Goal: Task Accomplishment & Management: Use online tool/utility

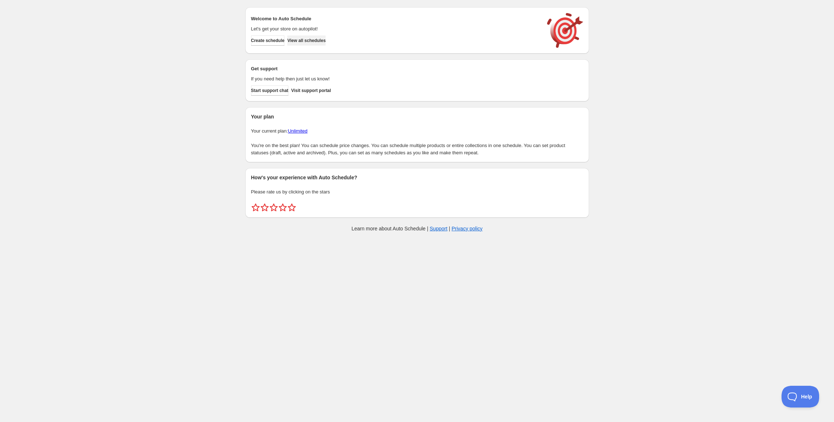
click at [326, 42] on span "View all schedules" at bounding box center [306, 41] width 38 height 6
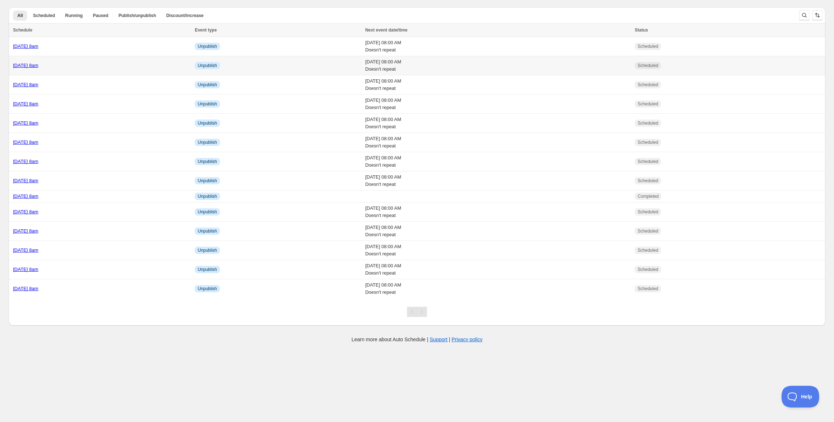
click at [38, 67] on link "[DATE] 8am" at bounding box center [25, 65] width 25 height 5
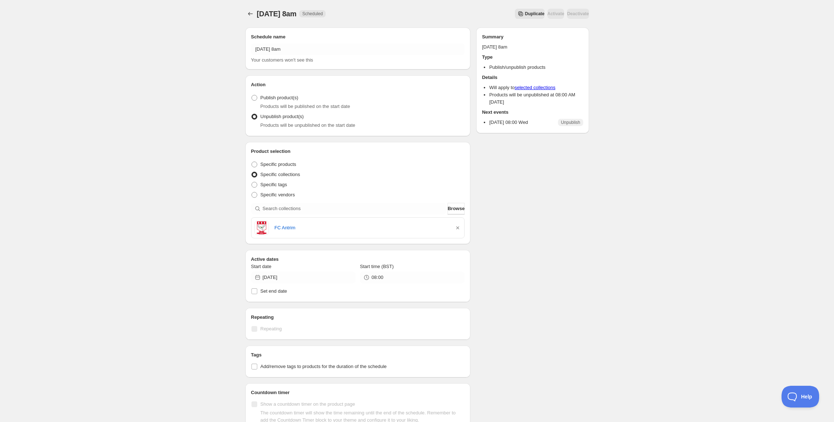
click at [525, 15] on span "Duplicate" at bounding box center [535, 14] width 20 height 6
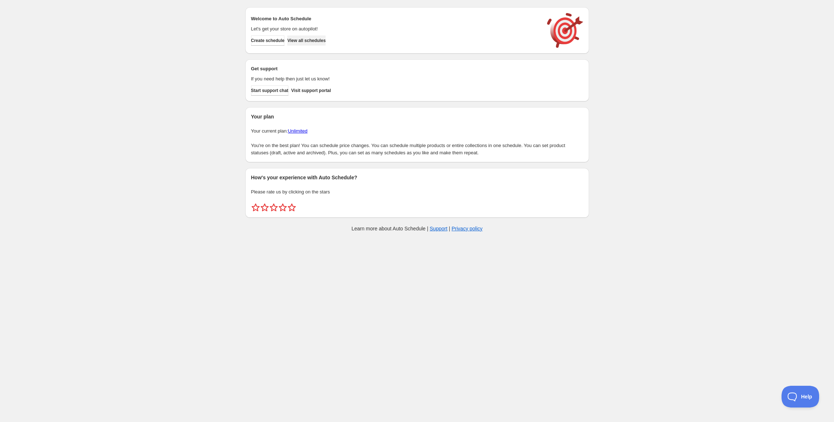
click at [314, 43] on span "View all schedules" at bounding box center [306, 41] width 38 height 6
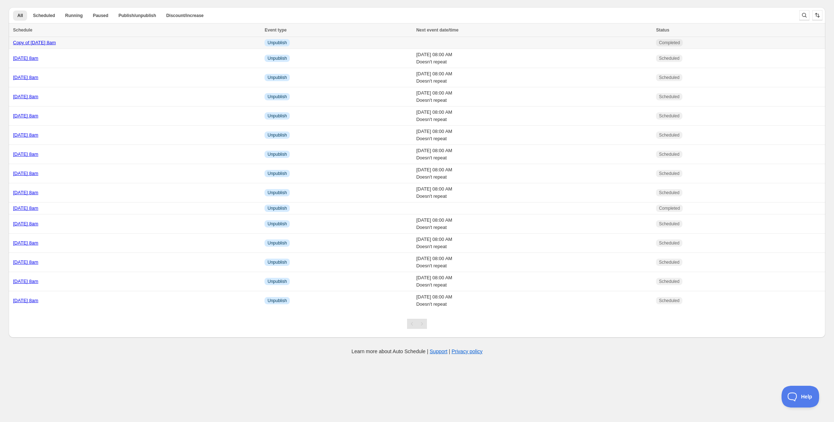
click at [124, 46] on div "Copy of [DATE] 8am" at bounding box center [136, 42] width 247 height 7
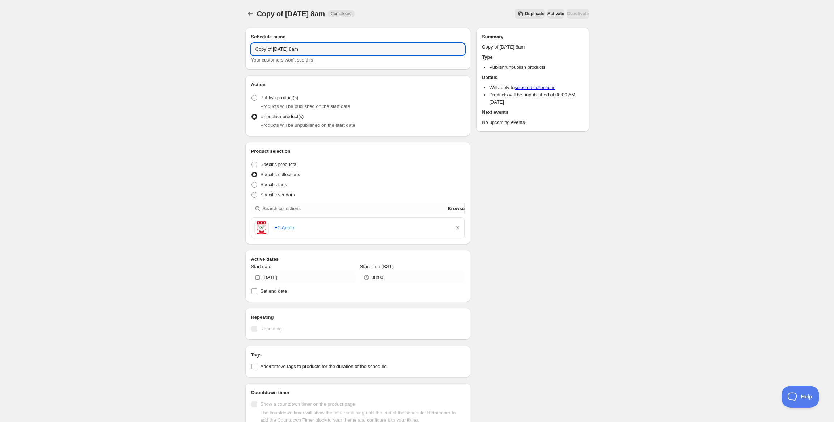
drag, startPoint x: 274, startPoint y: 47, endPoint x: 201, endPoint y: 41, distance: 73.1
click at [201, 41] on div "Copy of [DATE] 8am. This page is ready Copy of [DATE] 8am Completed Duplicate A…" at bounding box center [417, 277] width 834 height 555
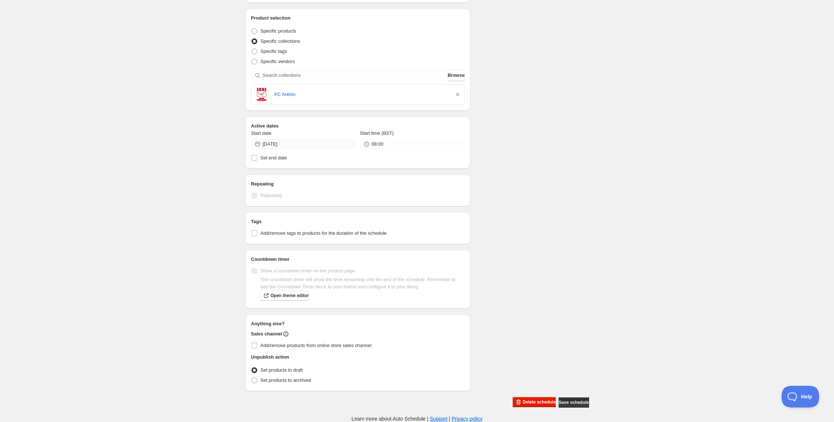
type input "[DATE] 8am"
click at [280, 144] on input "[DATE]" at bounding box center [309, 144] width 93 height 12
click at [350, 165] on button "Show next month, October 2025" at bounding box center [346, 161] width 10 height 10
click at [308, 183] on button "1" at bounding box center [303, 184] width 13 height 12
type input "[DATE]"
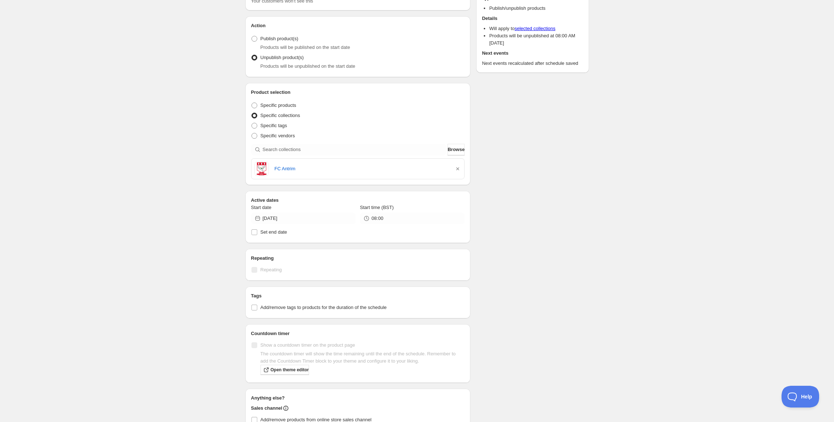
scroll to position [0, 0]
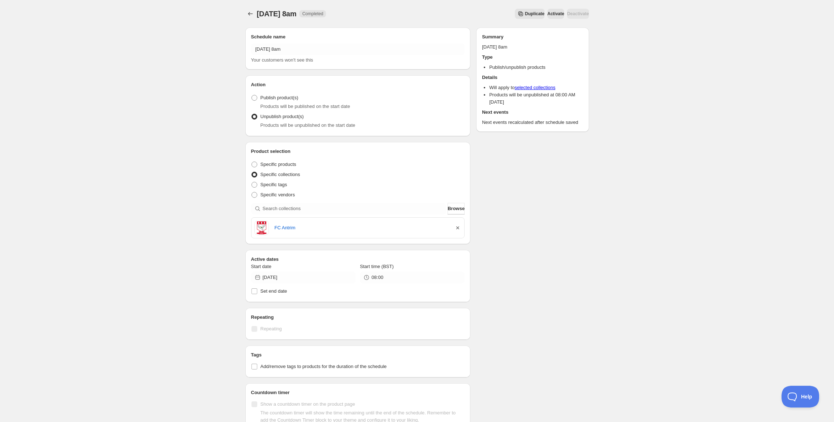
click at [456, 225] on icon "button" at bounding box center [457, 227] width 7 height 7
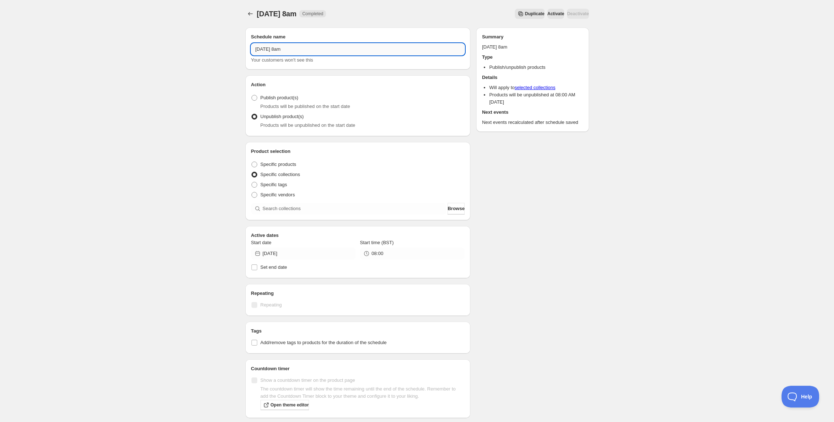
drag, startPoint x: 286, startPoint y: 50, endPoint x: 282, endPoint y: 49, distance: 4.0
click at [282, 49] on input "[DATE] 8am" at bounding box center [358, 49] width 214 height 12
click at [287, 48] on input "[DATE] 8am" at bounding box center [358, 49] width 214 height 12
click at [305, 52] on input "[DATE] 8am" at bounding box center [358, 49] width 214 height 12
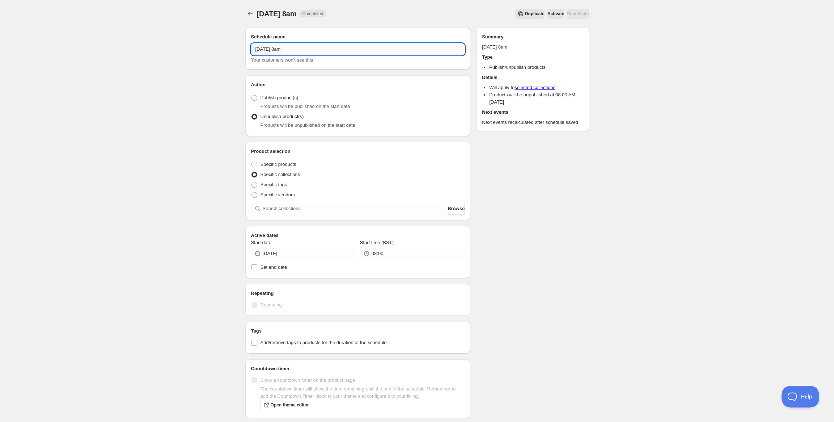
click at [305, 52] on input "[DATE] 8am" at bounding box center [358, 49] width 214 height 12
type input "[DATE] 8am"
click at [141, 71] on div "[DATE] 8am. This page is ready [DATE] 8am Completed Duplicate Activate Deactiva…" at bounding box center [417, 265] width 834 height 531
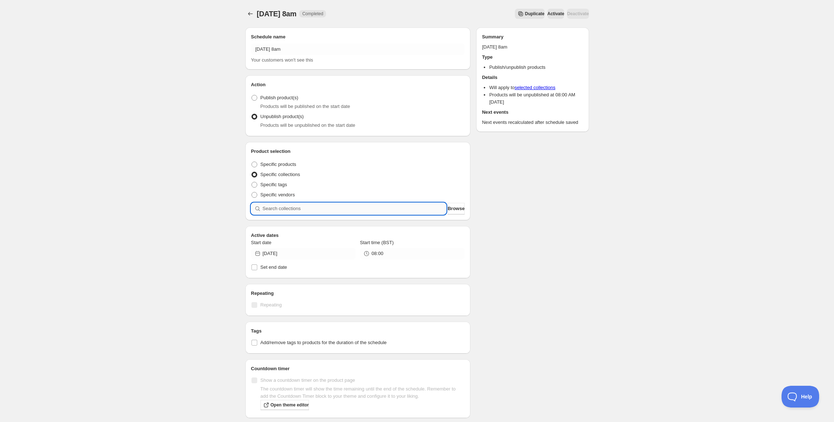
click at [279, 209] on input "search" at bounding box center [355, 209] width 184 height 12
paste input "Banna Elite Boxing Club"
type input "Banna Elite Boxing Club"
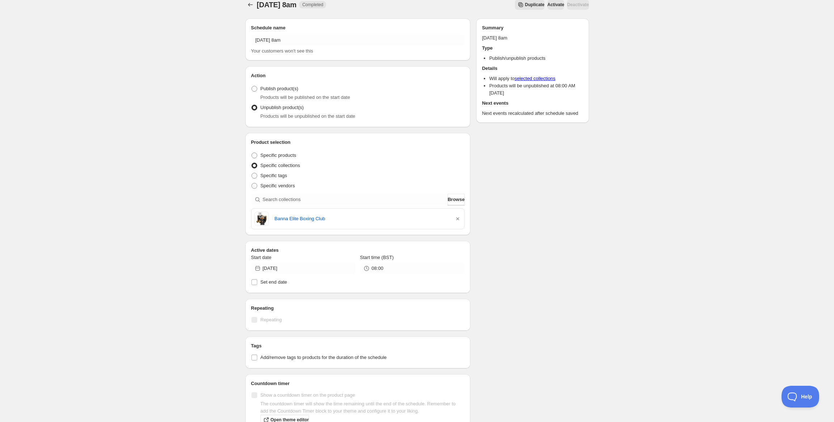
scroll to position [133, 0]
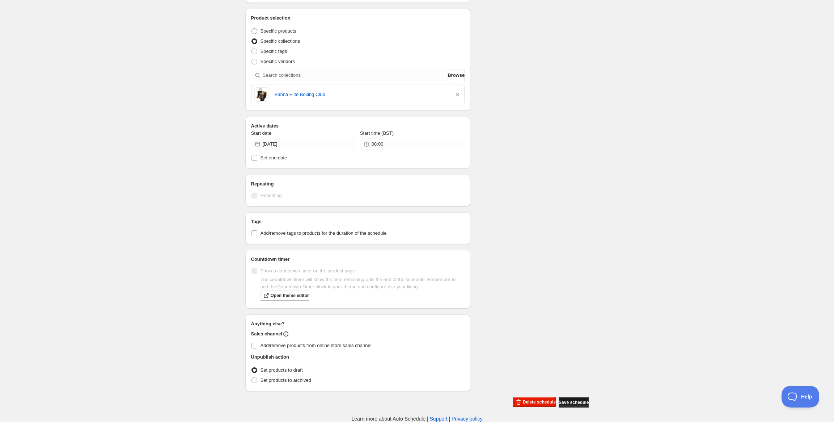
click at [565, 398] on button "Save schedule" at bounding box center [574, 402] width 30 height 10
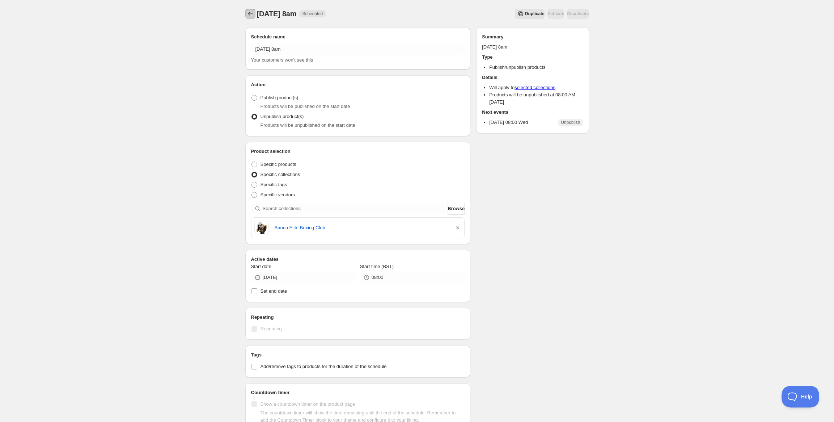
click at [251, 10] on icon "Schedules" at bounding box center [250, 13] width 7 height 7
